Goal: Navigation & Orientation: Understand site structure

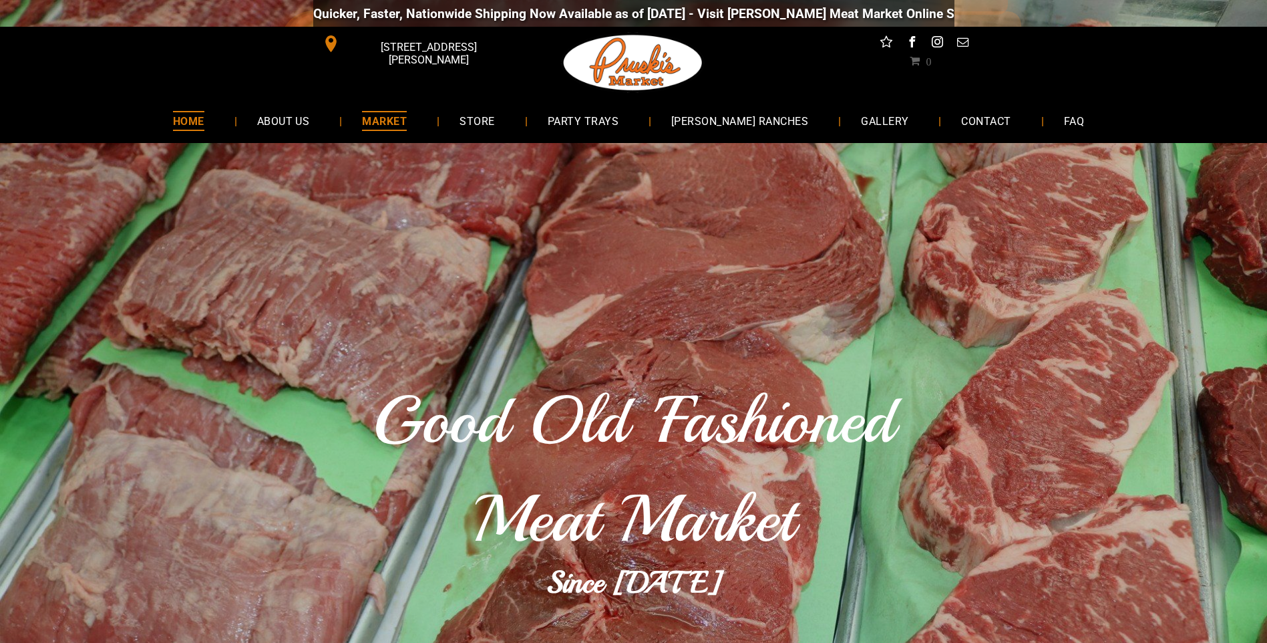
click at [407, 120] on span "MARKET" at bounding box center [384, 120] width 45 height 19
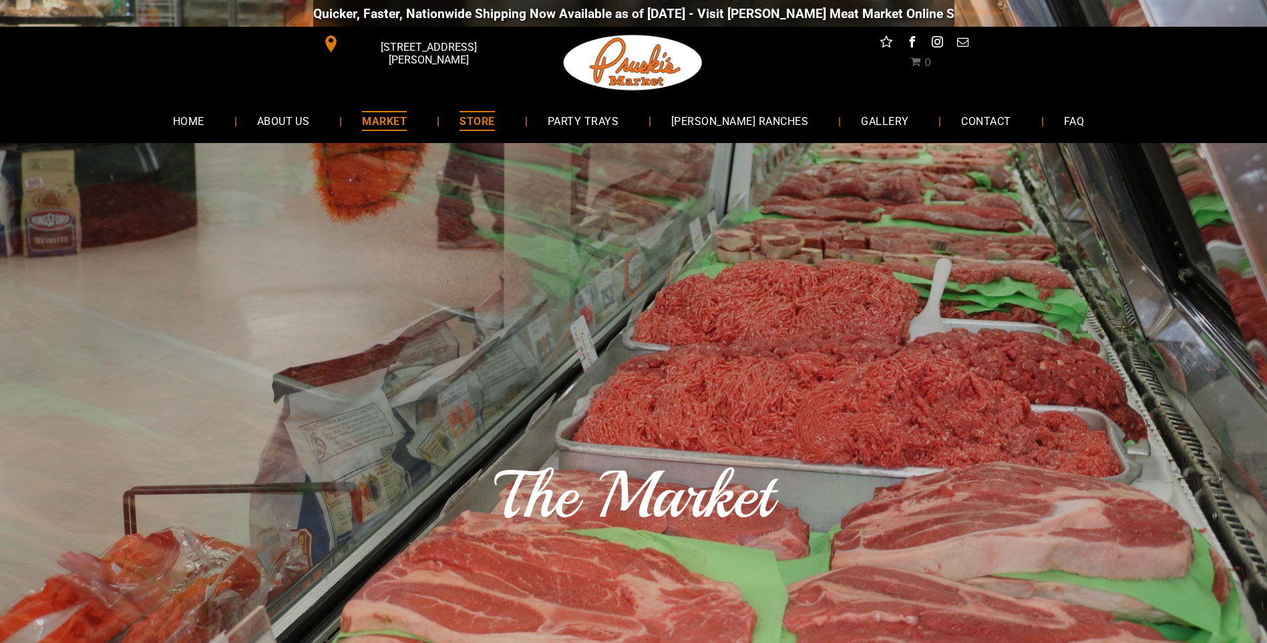
click at [494, 122] on span "STORE" at bounding box center [477, 120] width 35 height 19
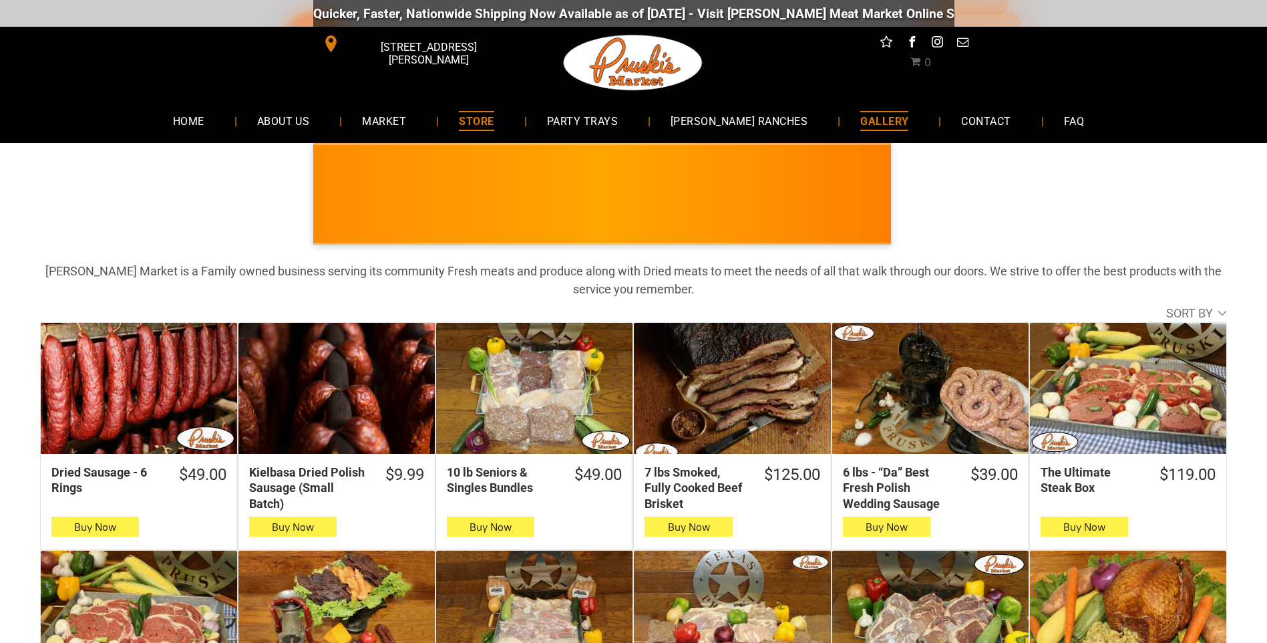
click at [861, 113] on span "GALLERY" at bounding box center [885, 120] width 48 height 19
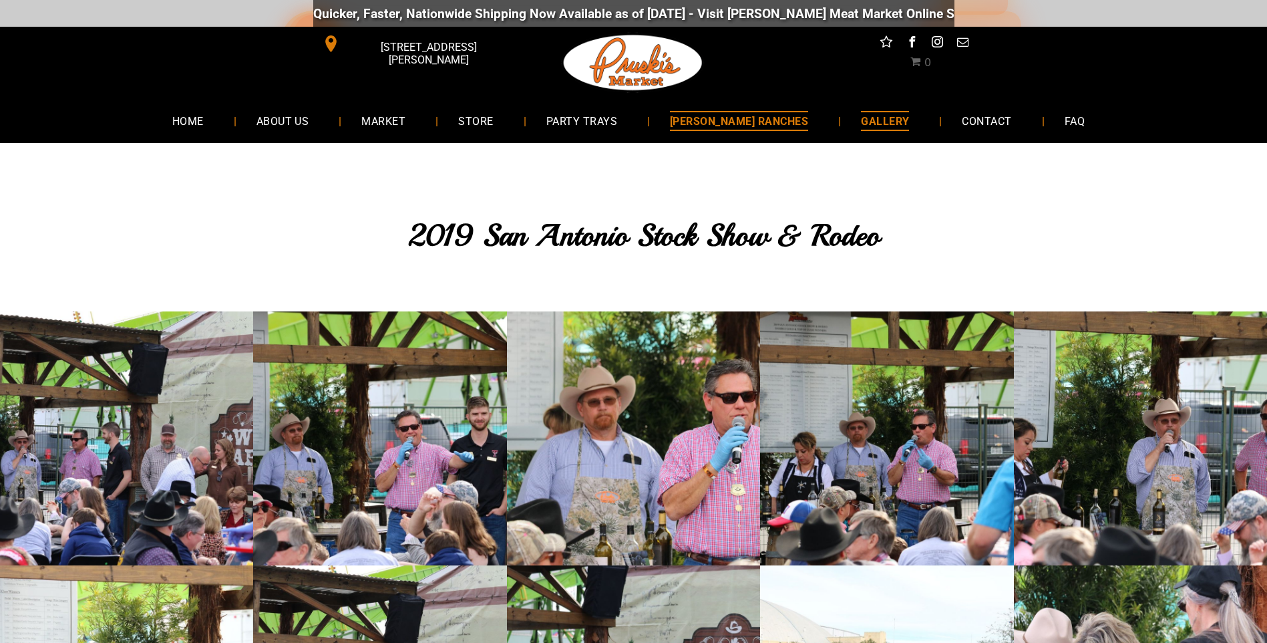
click at [702, 113] on span "[PERSON_NAME] RANCHES" at bounding box center [739, 120] width 138 height 19
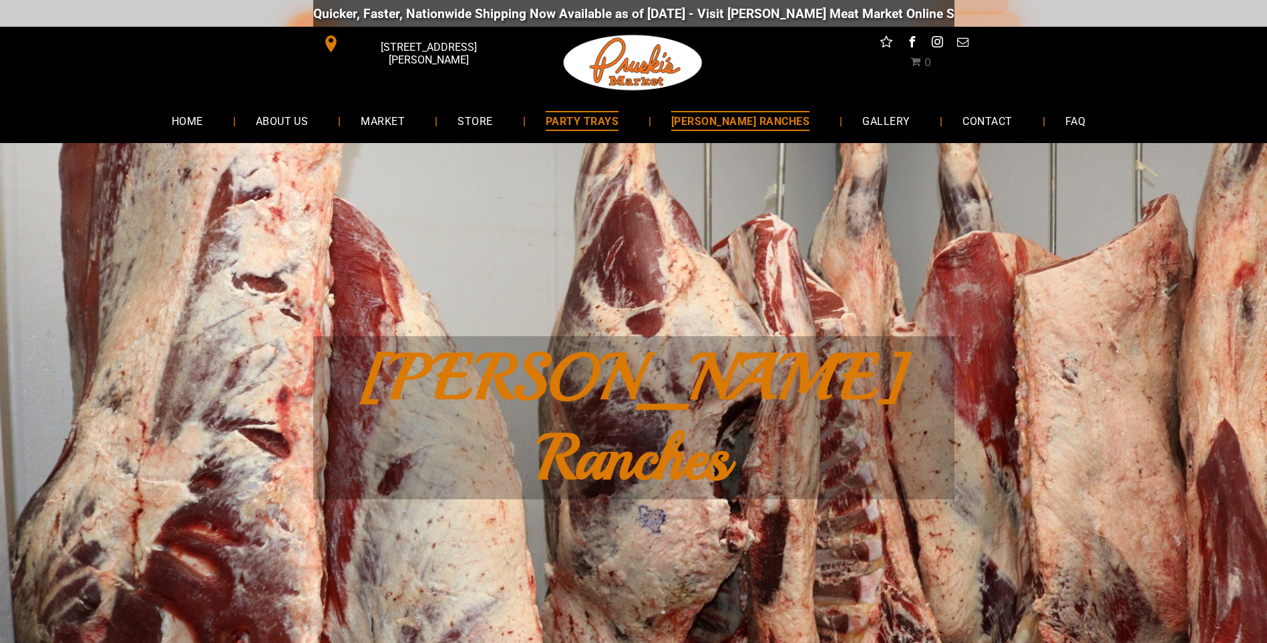
click at [595, 120] on span "PARTY TRAYS" at bounding box center [582, 120] width 73 height 19
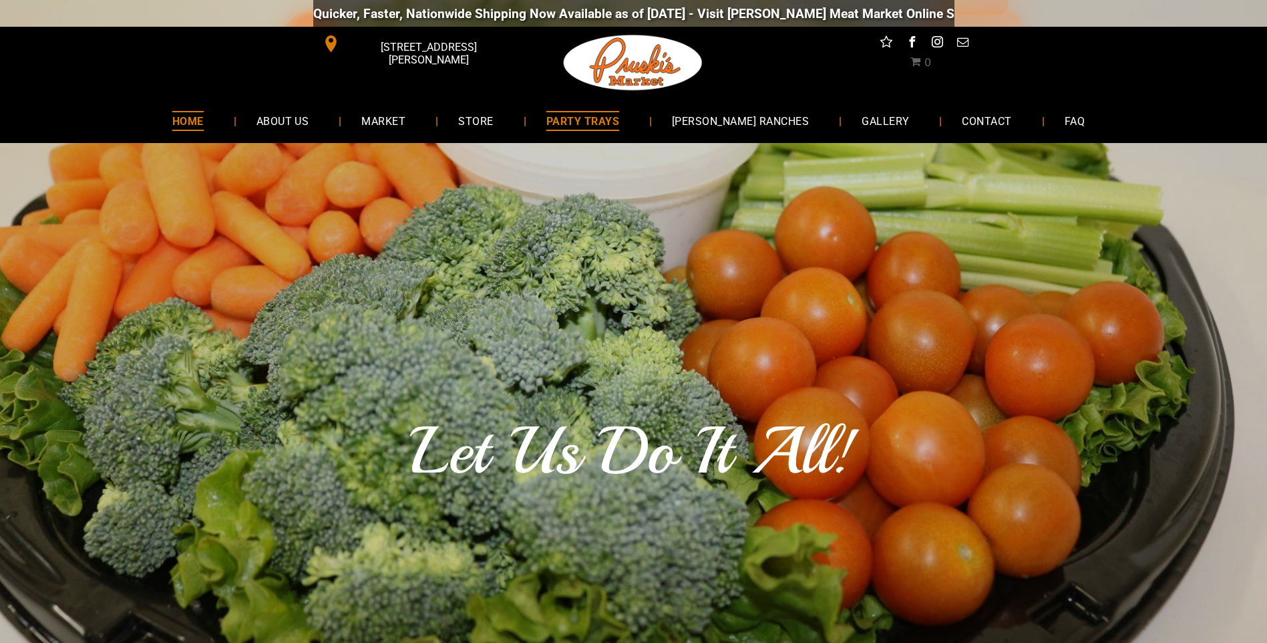
click at [224, 120] on link "HOME" at bounding box center [187, 120] width 71 height 35
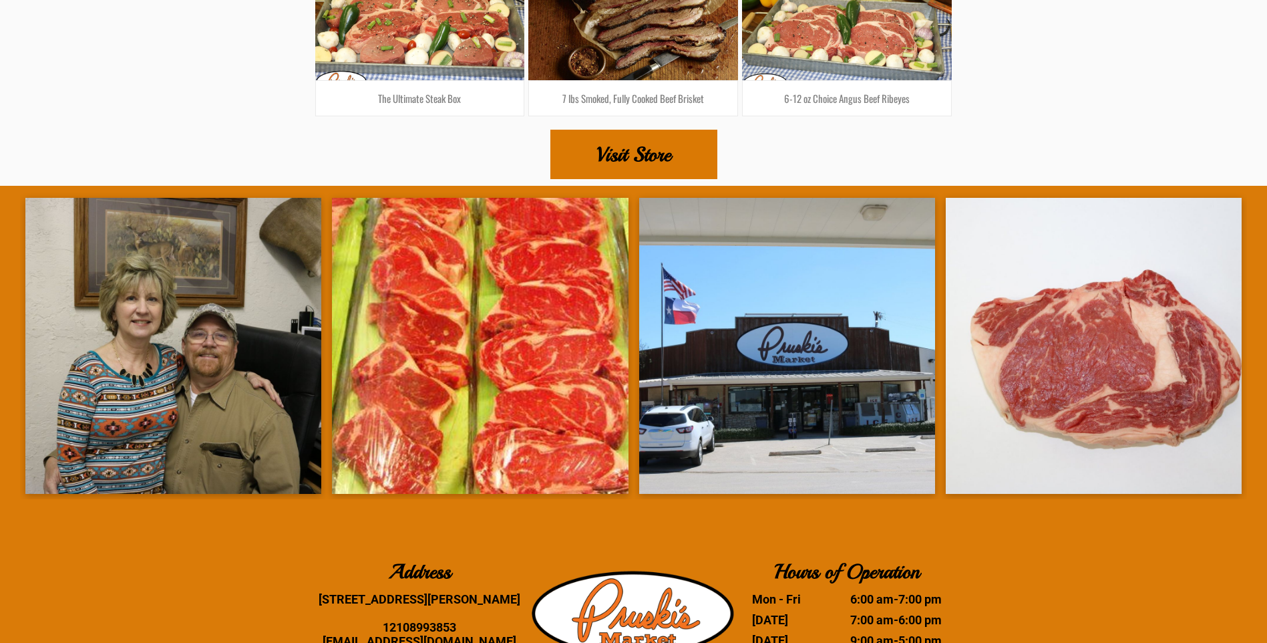
scroll to position [2338, 0]
